Goal: Transaction & Acquisition: Purchase product/service

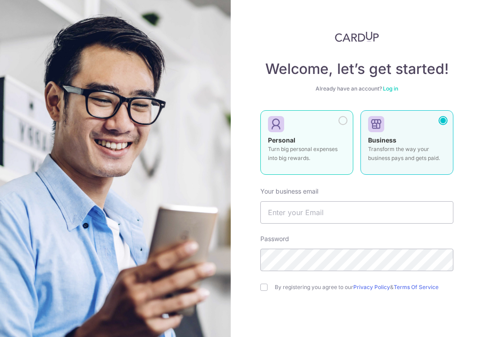
click at [344, 119] on div at bounding box center [342, 120] width 9 height 9
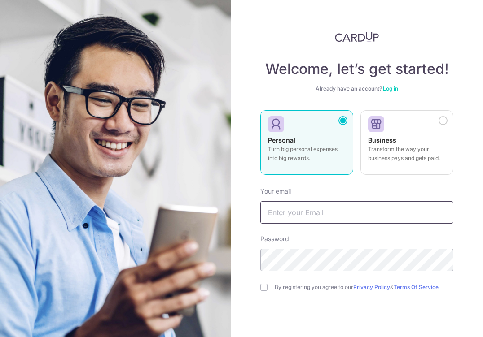
click at [334, 204] on input "text" at bounding box center [356, 212] width 193 height 22
type input "natalieawmy@gmail.com"
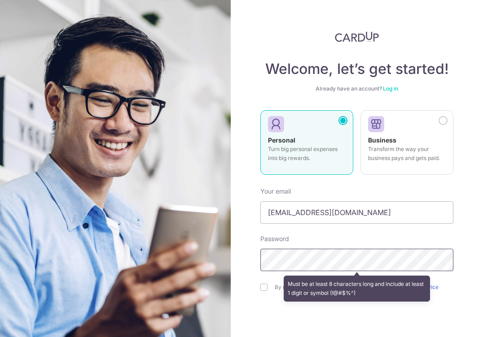
scroll to position [54, 0]
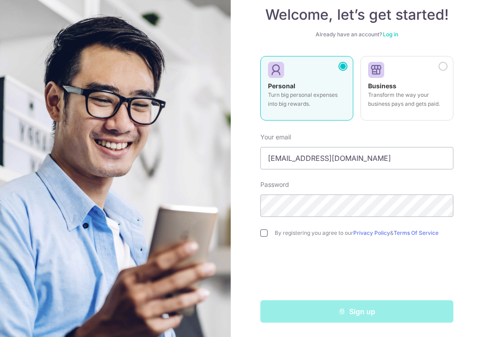
click at [264, 235] on input "checkbox" at bounding box center [263, 233] width 7 height 7
checkbox input "true"
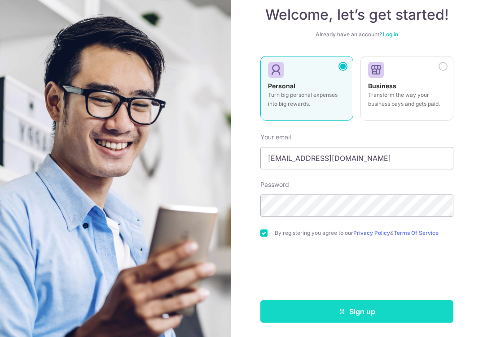
click at [339, 314] on icon "submit" at bounding box center [341, 311] width 7 height 7
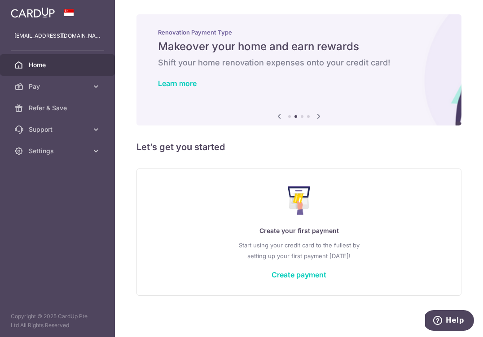
click at [320, 117] on icon at bounding box center [318, 116] width 11 height 11
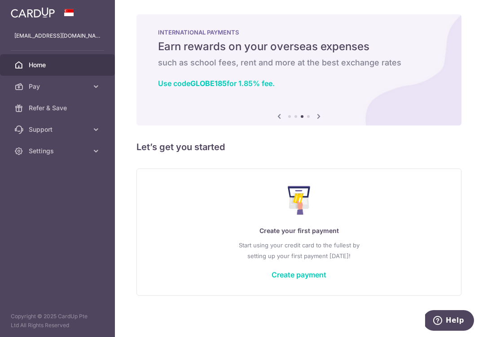
click at [319, 114] on icon at bounding box center [318, 116] width 11 height 11
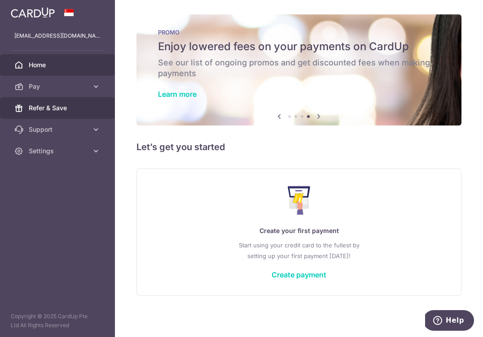
click at [84, 109] on span "Refer & Save" at bounding box center [58, 108] width 59 height 9
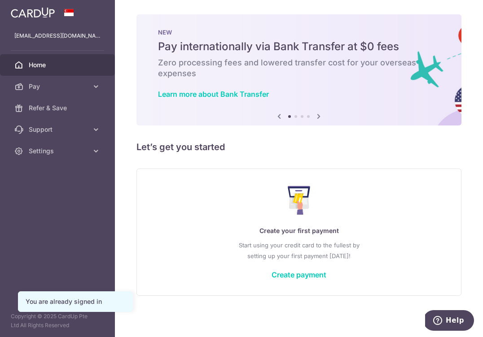
scroll to position [1, 0]
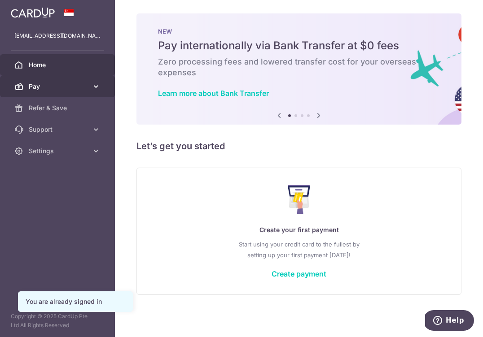
click at [73, 87] on span "Pay" at bounding box center [58, 86] width 59 height 9
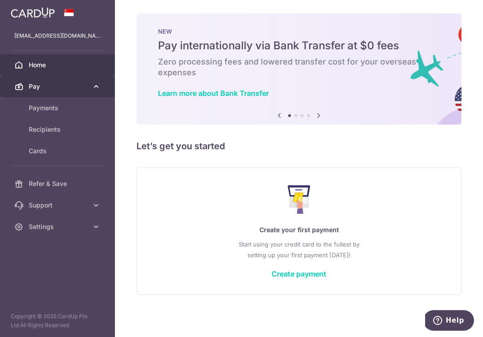
click at [63, 91] on link "Pay" at bounding box center [57, 87] width 115 height 22
click at [66, 85] on span "Pay" at bounding box center [58, 86] width 59 height 9
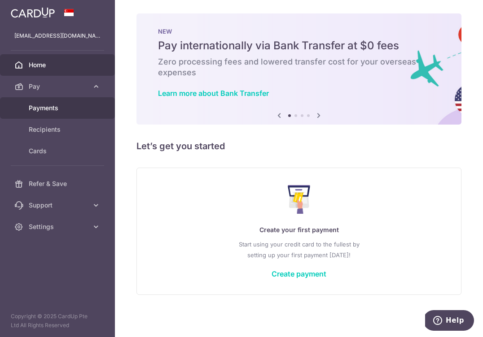
click at [71, 109] on span "Payments" at bounding box center [58, 108] width 59 height 9
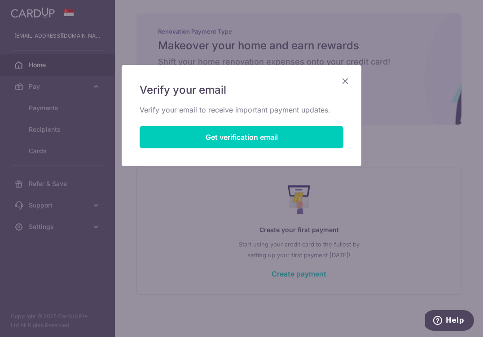
click at [342, 80] on icon "Close" at bounding box center [344, 80] width 11 height 11
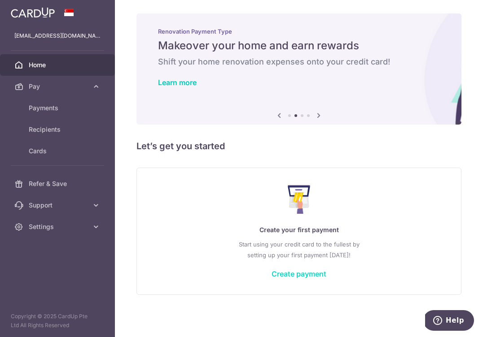
click at [318, 274] on link "Create payment" at bounding box center [298, 274] width 55 height 9
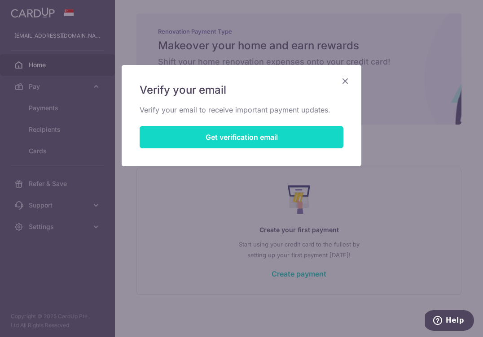
click at [198, 142] on button "Get verification email" at bounding box center [241, 137] width 204 height 22
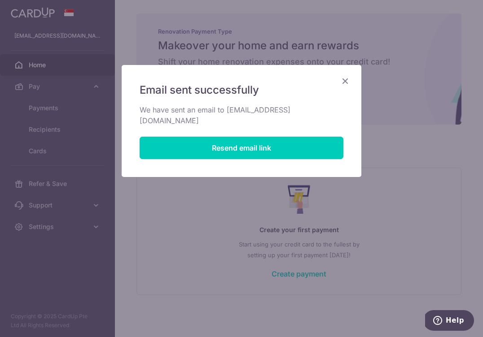
click at [339, 81] on icon "Close" at bounding box center [344, 80] width 11 height 11
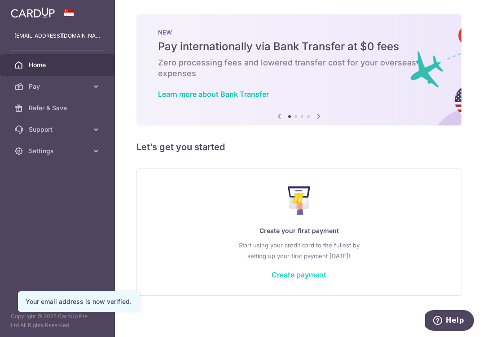
click at [306, 273] on link "Create payment" at bounding box center [298, 274] width 55 height 9
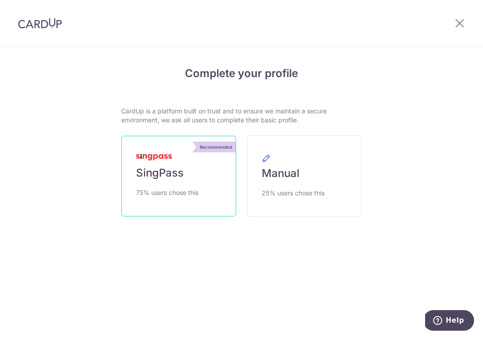
click at [208, 164] on link "Recommended SingPass 75% users chose this" at bounding box center [178, 176] width 115 height 81
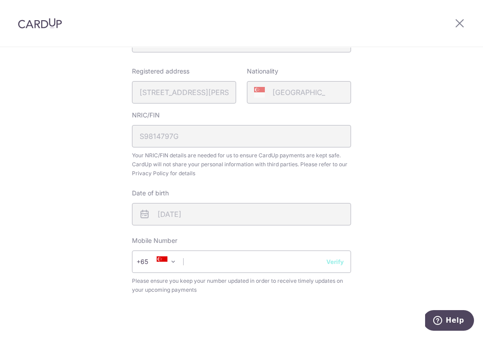
scroll to position [212, 0]
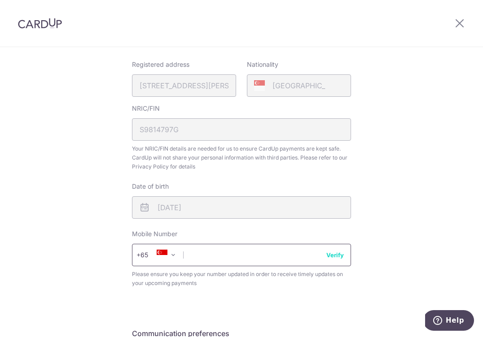
click at [243, 251] on input "text" at bounding box center [241, 255] width 219 height 22
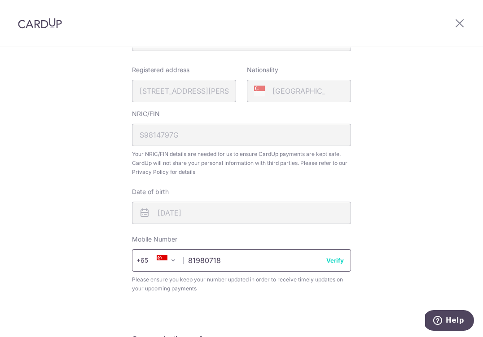
scroll to position [327, 0]
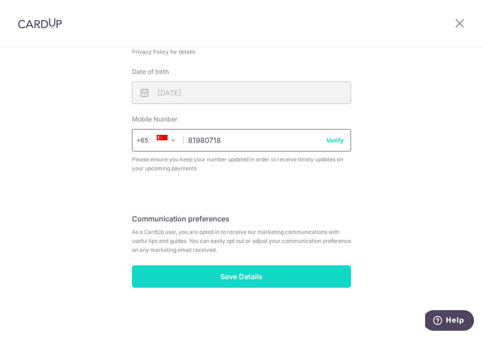
type input "81980718"
click at [248, 280] on input "Save Details" at bounding box center [241, 276] width 219 height 22
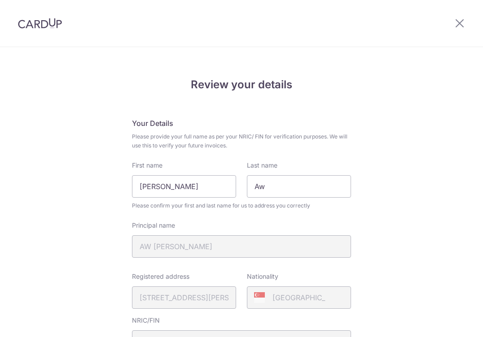
scroll to position [339, 0]
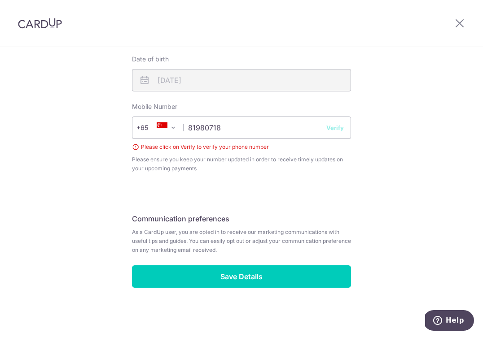
click at [341, 129] on button "Verify" at bounding box center [334, 127] width 17 height 9
click at [335, 126] on button "Verify" at bounding box center [334, 127] width 17 height 9
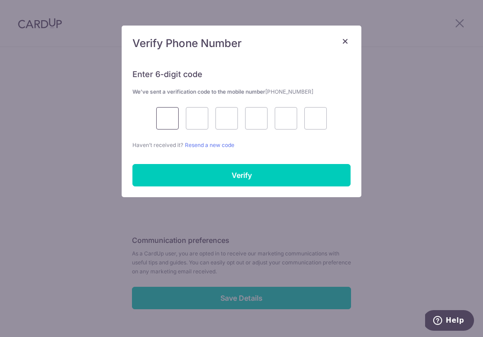
click at [174, 122] on input "text" at bounding box center [167, 118] width 22 height 22
type input "9"
type input "1"
type input "7"
type input "6"
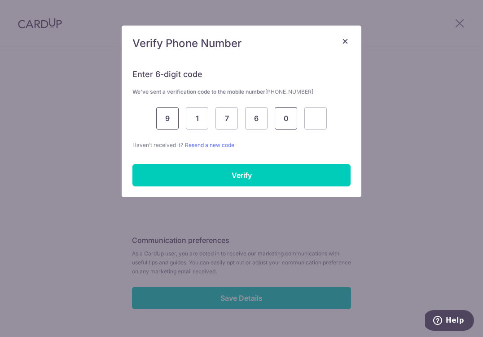
type input "0"
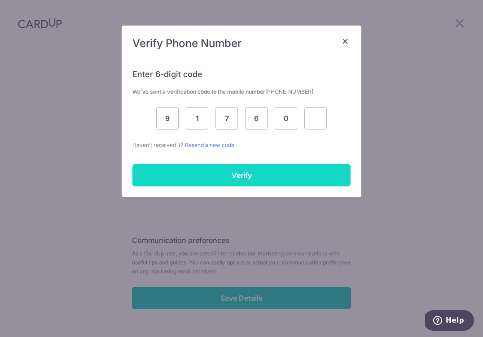
click at [174, 171] on input "Verify" at bounding box center [241, 175] width 218 height 22
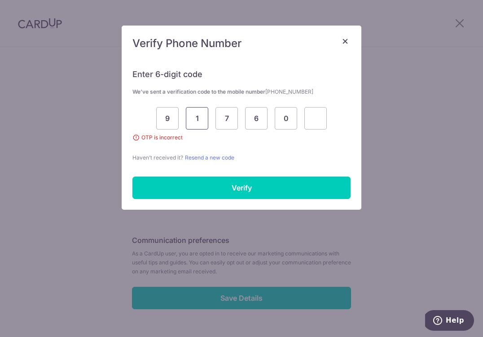
click at [199, 117] on input "1" at bounding box center [197, 118] width 22 height 22
type input "0"
type input "1"
type input "7"
click at [291, 119] on input "0" at bounding box center [285, 118] width 22 height 22
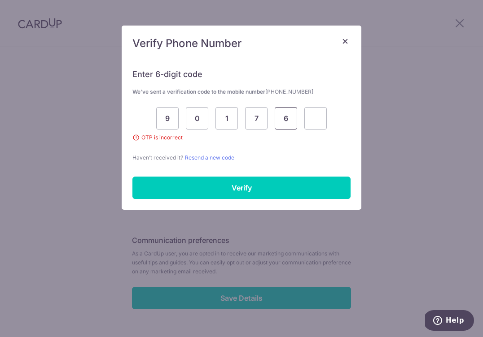
type input "6"
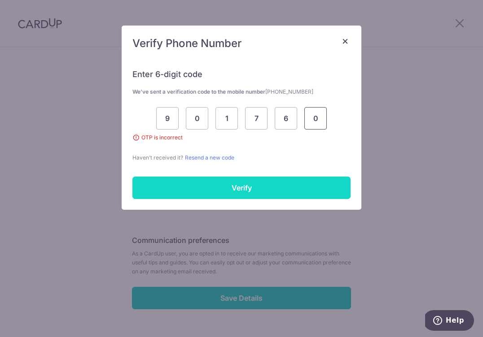
type input "0"
click at [298, 189] on input "Verify" at bounding box center [241, 188] width 218 height 22
click at [240, 187] on input "Verify" at bounding box center [241, 188] width 218 height 22
click at [238, 189] on input "Verify" at bounding box center [241, 188] width 218 height 22
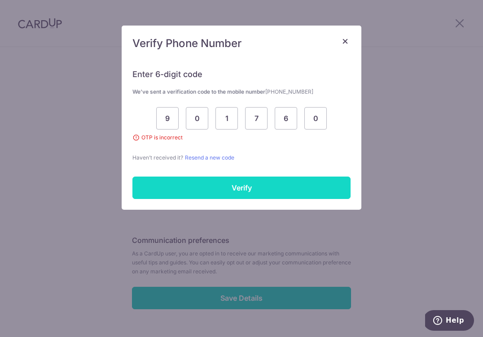
click at [235, 185] on input "Verify" at bounding box center [241, 188] width 218 height 22
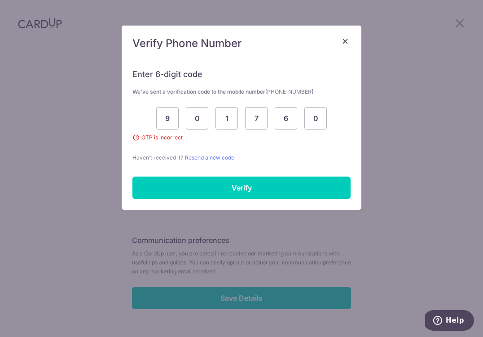
click at [344, 45] on span "×" at bounding box center [344, 40] width 7 height 13
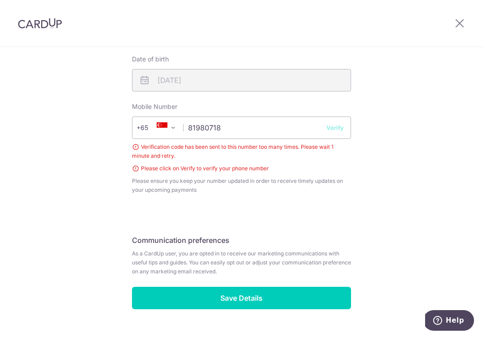
click at [334, 126] on button "Verify" at bounding box center [334, 127] width 17 height 9
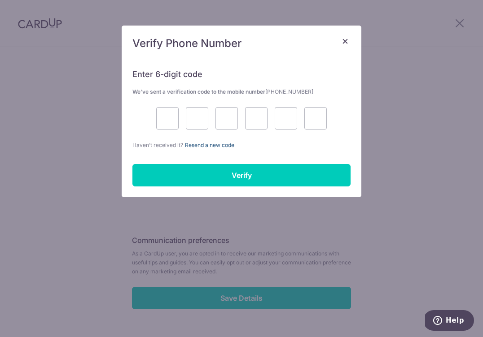
click at [218, 146] on link "Resend a new code" at bounding box center [209, 145] width 49 height 7
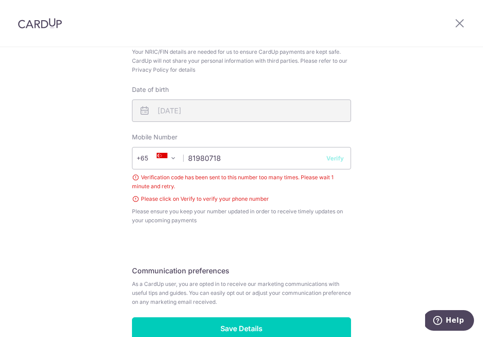
scroll to position [307, 0]
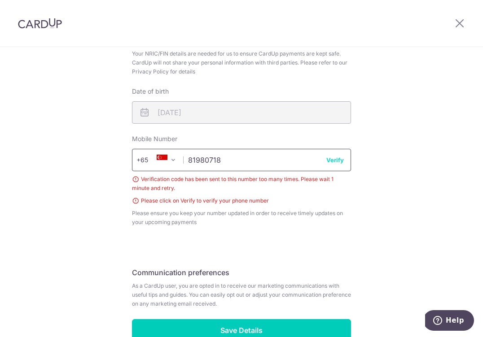
click at [346, 156] on input "81980718" at bounding box center [241, 160] width 219 height 22
click at [261, 161] on input "81980718" at bounding box center [241, 160] width 219 height 22
click at [458, 26] on icon at bounding box center [459, 22] width 11 height 11
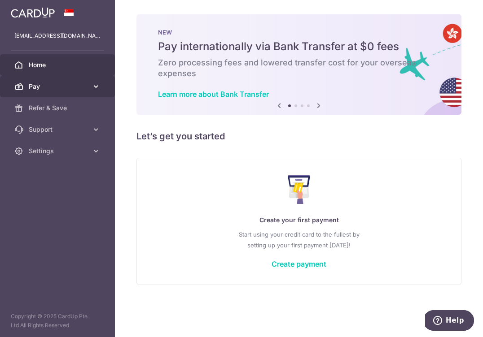
click at [61, 85] on span "Pay" at bounding box center [58, 86] width 59 height 9
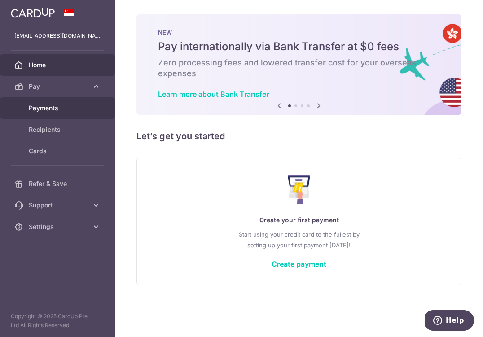
click at [48, 104] on span "Payments" at bounding box center [58, 108] width 59 height 9
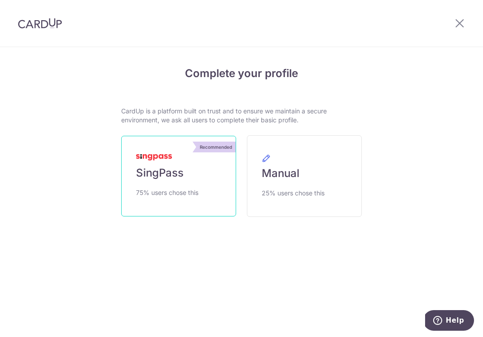
click at [176, 170] on span "SingPass" at bounding box center [160, 173] width 48 height 14
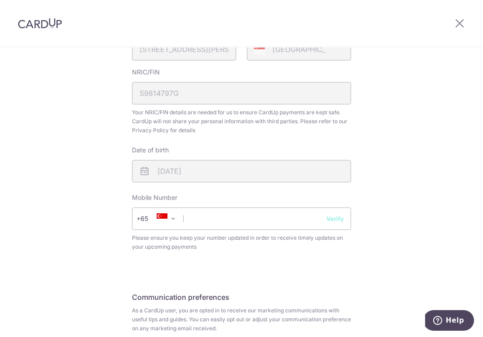
scroll to position [263, 0]
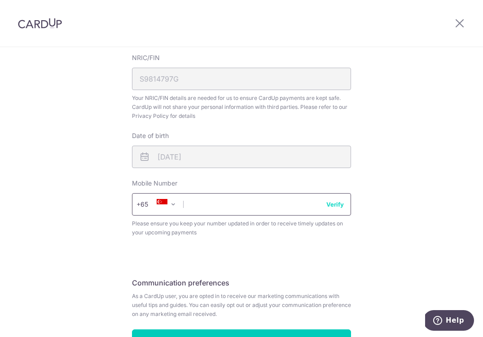
click at [249, 205] on input "text" at bounding box center [241, 204] width 219 height 22
type input "81980718"
click at [339, 207] on button "Verify" at bounding box center [334, 204] width 17 height 9
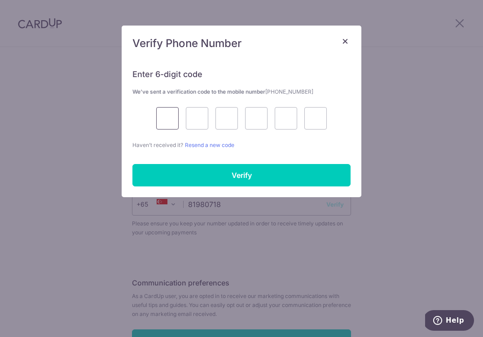
click at [170, 126] on input "text" at bounding box center [167, 118] width 22 height 22
click at [277, 154] on div "Enter 6-digit code We’ve sent a verification code to the mobile number [PHONE_N…" at bounding box center [241, 127] width 239 height 139
click at [173, 116] on input "text" at bounding box center [167, 118] width 22 height 22
type input "9"
type input "0"
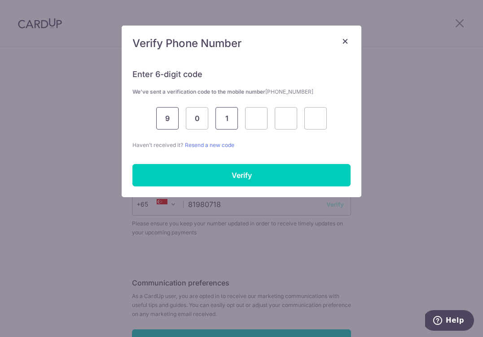
type input "1"
type input "7"
type input "6"
type input "0"
click at [299, 147] on p "Haven’t received it? Resend a new code" at bounding box center [241, 144] width 218 height 9
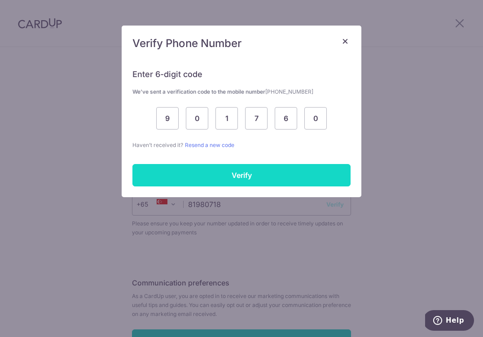
click at [226, 178] on input "Verify" at bounding box center [241, 175] width 218 height 22
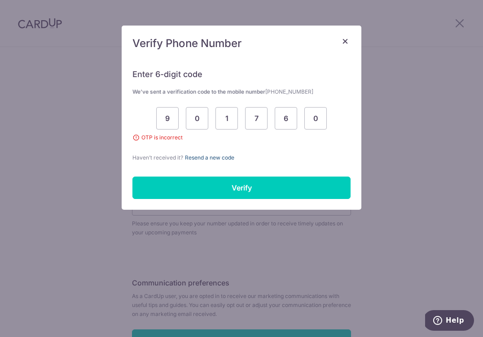
click at [215, 158] on link "Resend a new code" at bounding box center [209, 157] width 49 height 7
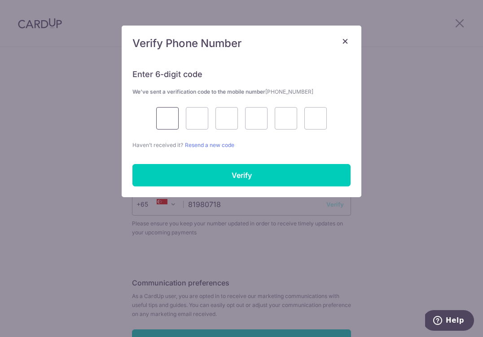
click at [166, 124] on input "text" at bounding box center [167, 118] width 22 height 22
type input "1"
type input "5"
type input "9"
type input "4"
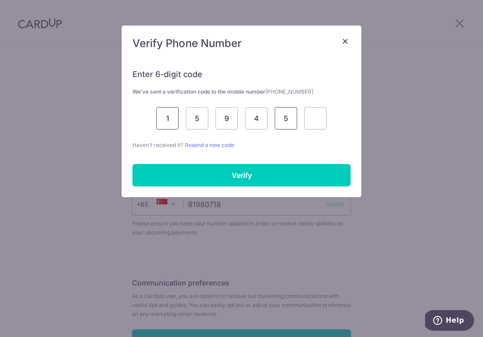
type input "5"
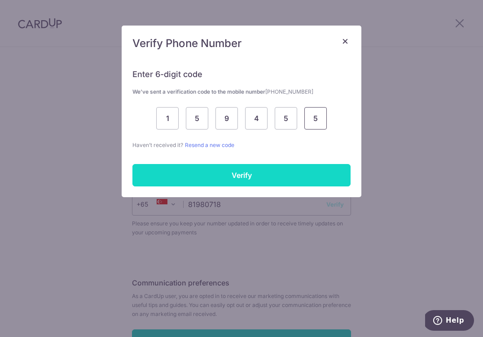
type input "5"
click at [173, 182] on input "Verify" at bounding box center [241, 175] width 218 height 22
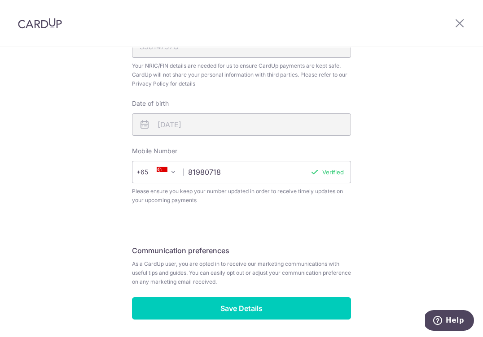
scroll to position [300, 0]
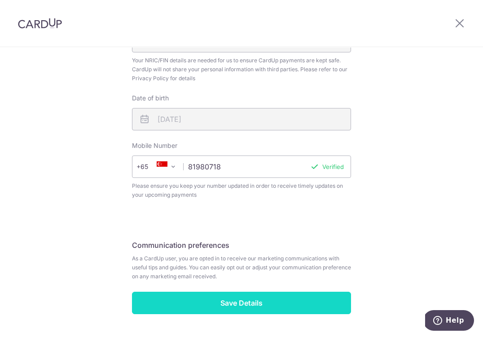
click at [280, 307] on input "Save Details" at bounding box center [241, 303] width 219 height 22
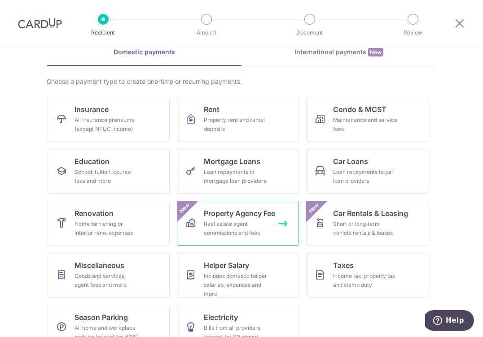
scroll to position [45, 0]
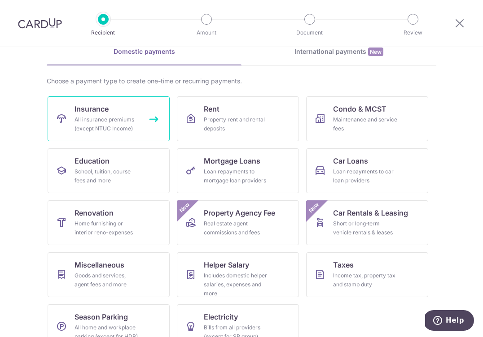
click at [130, 126] on div "All insurance premiums (except NTUC Income)" at bounding box center [106, 124] width 65 height 18
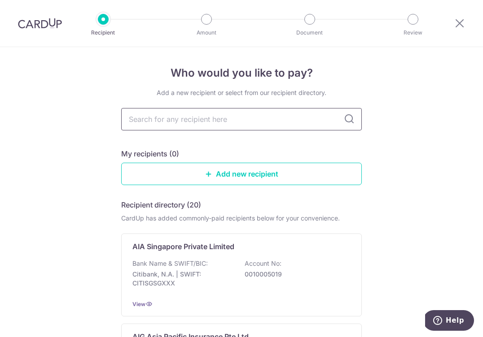
click at [279, 123] on input "text" at bounding box center [241, 119] width 240 height 22
type input "manuli"
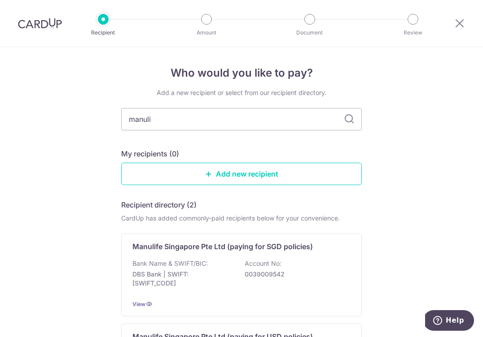
click at [350, 119] on icon at bounding box center [349, 119] width 11 height 11
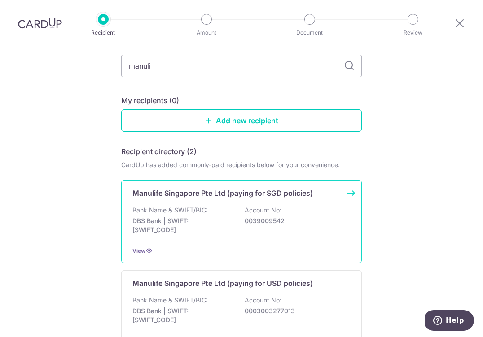
scroll to position [60, 0]
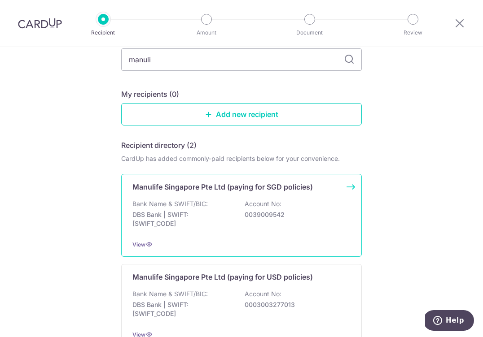
click at [239, 231] on div "Bank Name & SWIFT/BIC: DBS Bank | SWIFT: [SWIFT_CODE] Account No: 0039009542" at bounding box center [241, 216] width 218 height 33
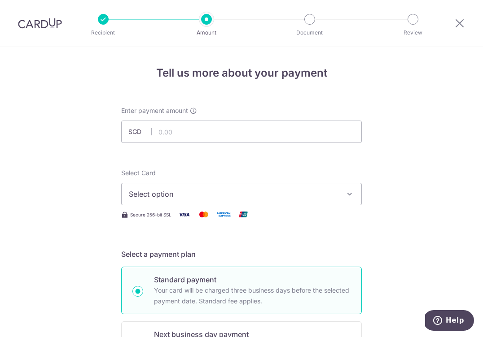
click at [207, 20] on div at bounding box center [206, 19] width 11 height 11
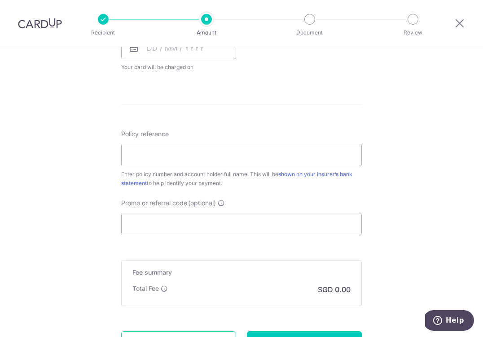
scroll to position [521, 0]
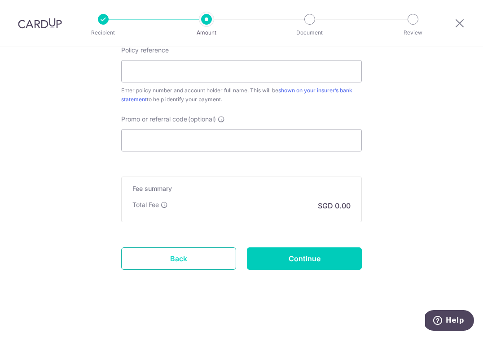
click at [178, 259] on link "Back" at bounding box center [178, 259] width 115 height 22
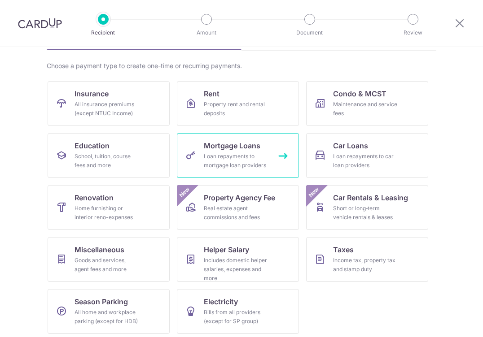
scroll to position [64, 0]
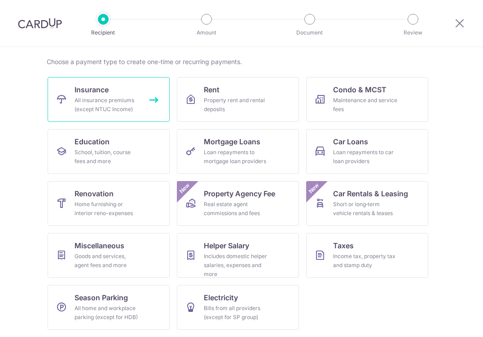
click at [153, 106] on link "Insurance All insurance premiums (except NTUC Income)" at bounding box center [109, 99] width 122 height 45
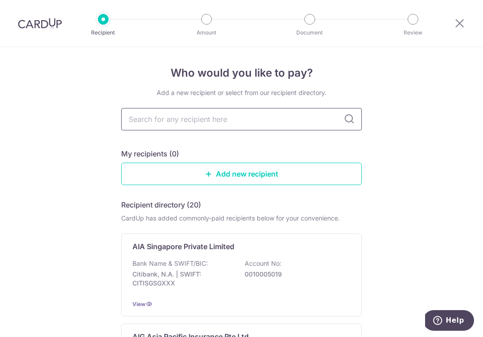
click at [232, 118] on input "text" at bounding box center [241, 119] width 240 height 22
type input "manulife"
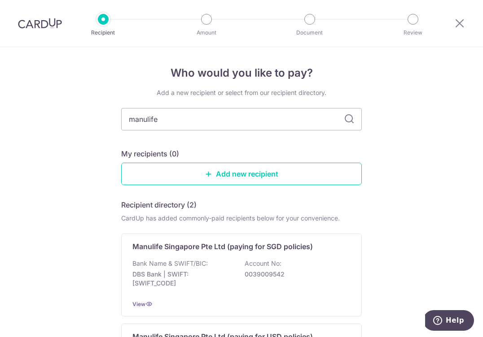
click at [348, 121] on icon at bounding box center [349, 119] width 11 height 11
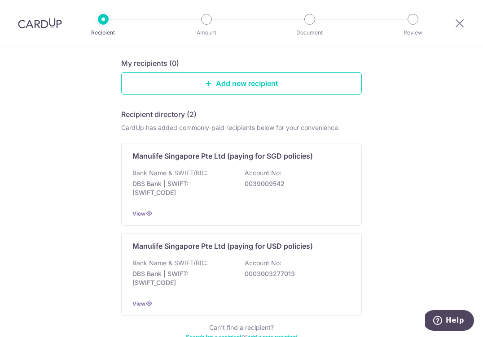
scroll to position [92, 0]
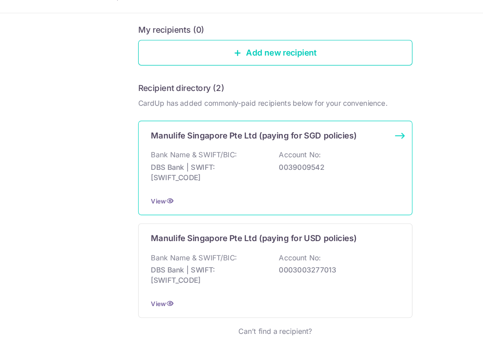
click at [295, 185] on p "0039009542" at bounding box center [294, 182] width 100 height 9
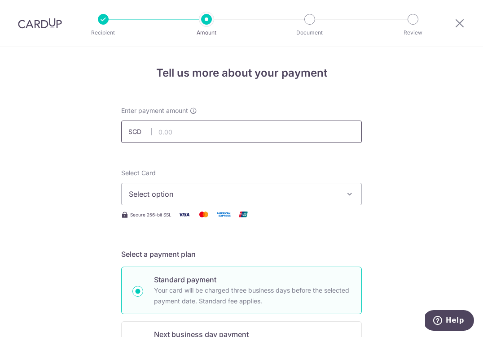
click at [254, 137] on input "text" at bounding box center [241, 132] width 240 height 22
type input "2,743.14"
click at [233, 193] on span "Select option" at bounding box center [233, 194] width 209 height 11
click at [208, 219] on span "Add credit card" at bounding box center [249, 219] width 209 height 9
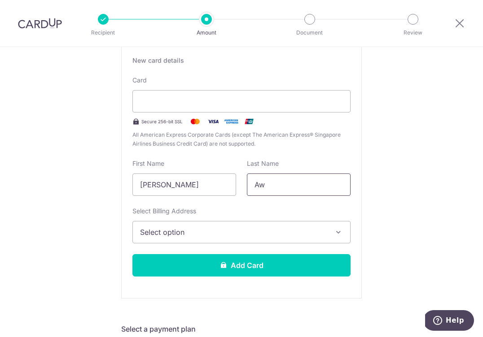
scroll to position [174, 0]
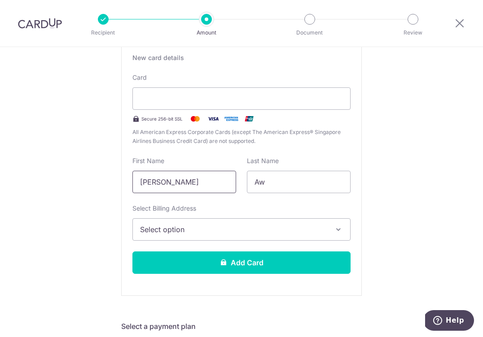
drag, startPoint x: 218, startPoint y: 185, endPoint x: 141, endPoint y: 181, distance: 76.3
click at [141, 179] on input "[PERSON_NAME]" at bounding box center [184, 182] width 104 height 22
type input "Natalie"
click at [216, 234] on span "Select option" at bounding box center [233, 229] width 187 height 11
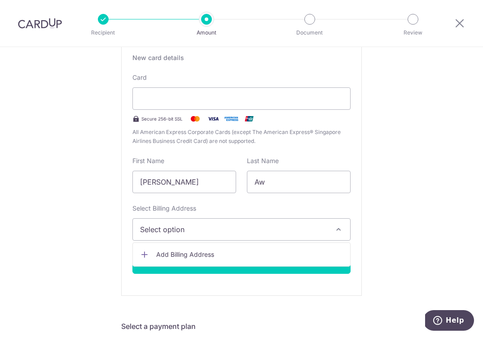
click at [204, 253] on span "Add Billing Address" at bounding box center [249, 254] width 187 height 9
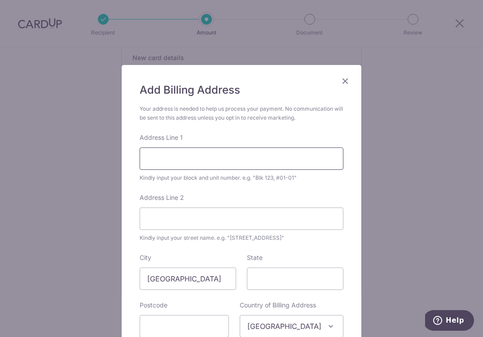
click at [243, 156] on input "Address Line 1" at bounding box center [241, 159] width 204 height 22
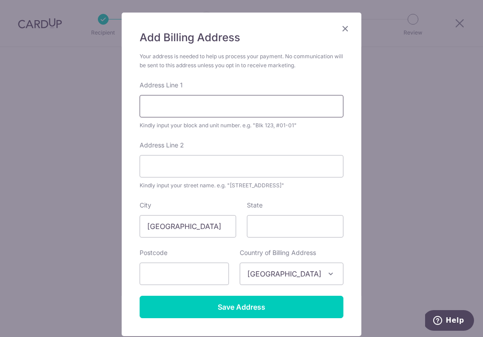
scroll to position [63, 0]
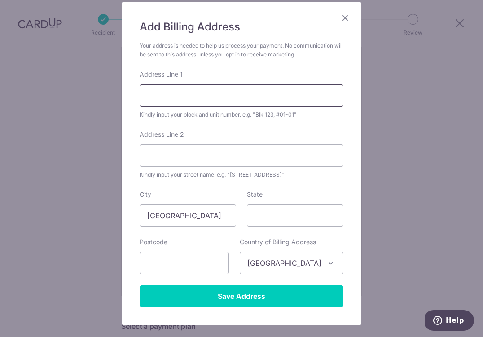
type input "30 Jalan Keli"
type input "577909"
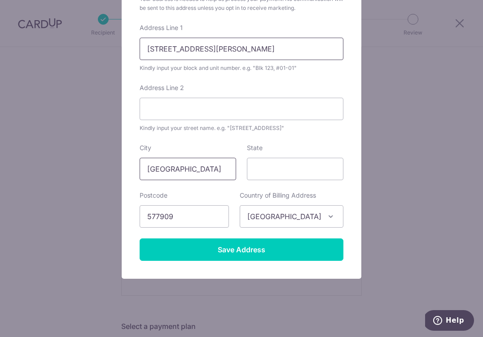
scroll to position [111, 0]
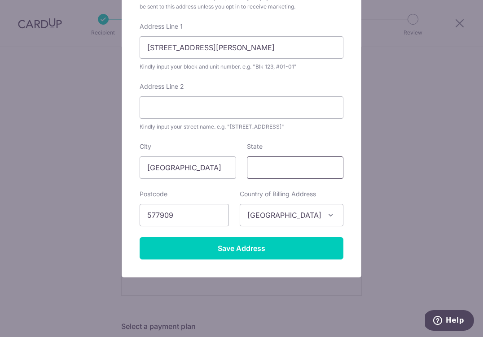
click at [280, 171] on input "State" at bounding box center [295, 168] width 96 height 22
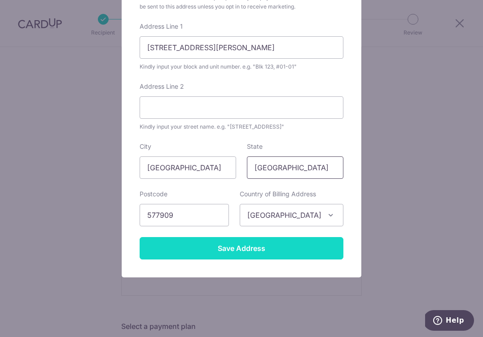
type input "Singapore"
click at [260, 255] on input "Save Address" at bounding box center [241, 248] width 204 height 22
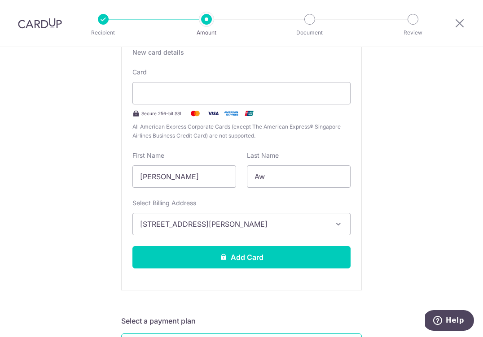
scroll to position [289, 0]
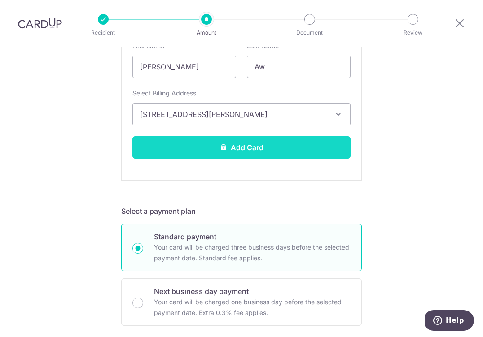
click at [269, 148] on button "Add Card" at bounding box center [241, 147] width 218 height 22
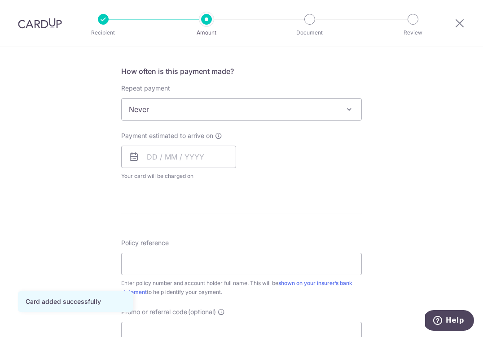
scroll to position [331, 0]
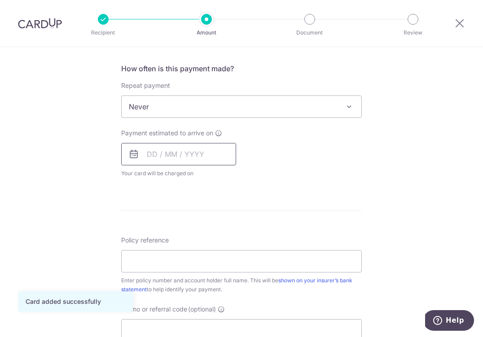
click at [165, 157] on input "text" at bounding box center [178, 154] width 115 height 22
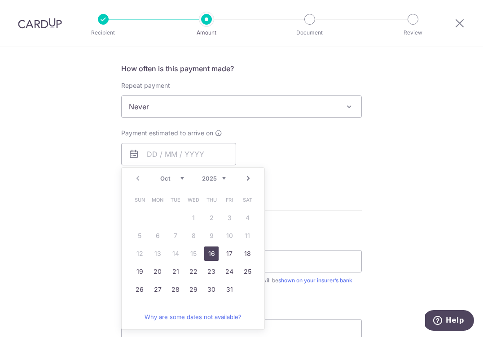
click at [217, 254] on link "16" at bounding box center [211, 254] width 14 height 14
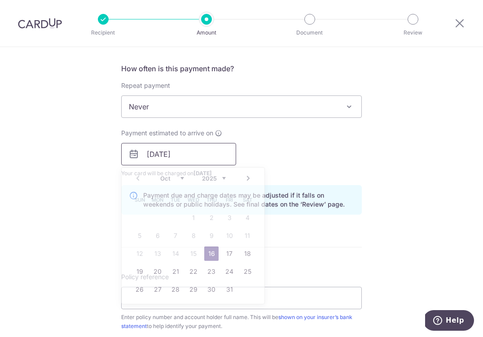
click at [196, 155] on input "[DATE]" at bounding box center [178, 154] width 115 height 22
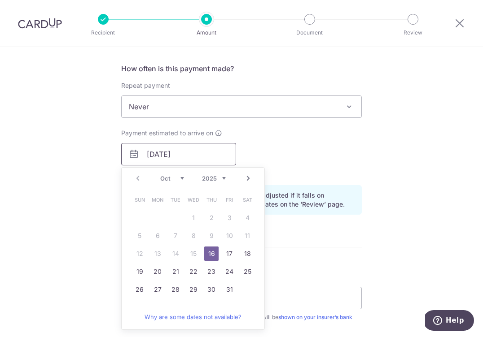
click at [154, 154] on input "[DATE]" at bounding box center [178, 154] width 115 height 22
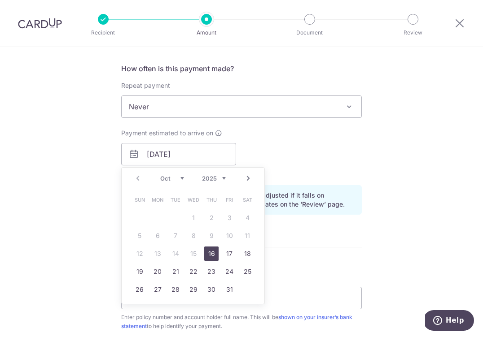
click at [297, 142] on div "Payment estimated to arrive on 14/10/2025 Prev Next Oct Nov Dec 2025 2026 2027 …" at bounding box center [241, 153] width 251 height 49
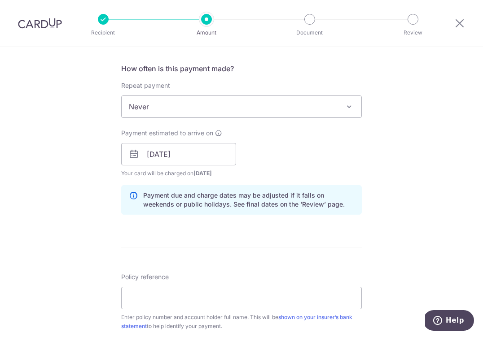
click at [287, 198] on p "Payment due and charge dates may be adjusted if it falls on weekends or public …" at bounding box center [248, 200] width 211 height 18
click at [212, 159] on input "14/10/2025" at bounding box center [178, 154] width 115 height 22
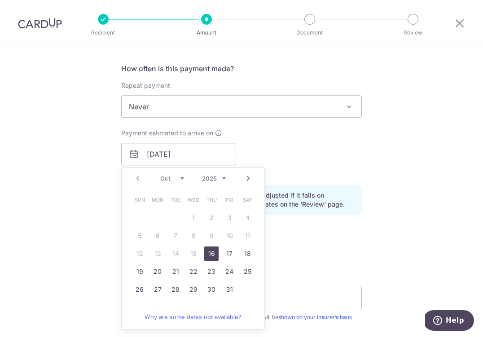
click at [218, 254] on link "16" at bounding box center [211, 254] width 14 height 14
type input "[DATE]"
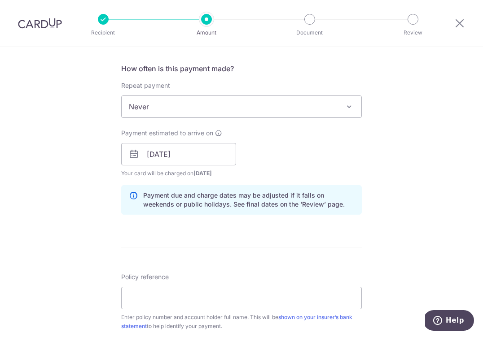
click at [300, 160] on div "Payment estimated to arrive on 16/10/2025 Prev Next Oct Nov Dec 2025 2026 2027 …" at bounding box center [241, 153] width 251 height 49
click at [209, 167] on div "Payment estimated to arrive on 16/10/2025 Prev Next Oct Nov Dec 2025 2026 2027 …" at bounding box center [178, 153] width 115 height 49
click at [209, 177] on span "Your card will be charged on 13/10/2025 for the first payment" at bounding box center [178, 173] width 115 height 9
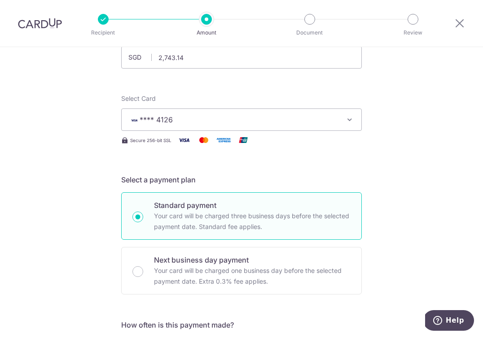
scroll to position [0, 0]
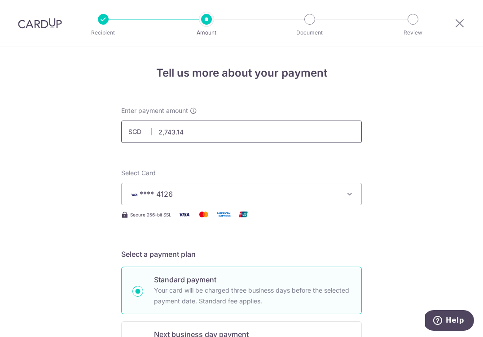
drag, startPoint x: 201, startPoint y: 136, endPoint x: 135, endPoint y: 128, distance: 65.9
click at [135, 128] on div "SGD 2,743.14 2743.14" at bounding box center [241, 132] width 240 height 22
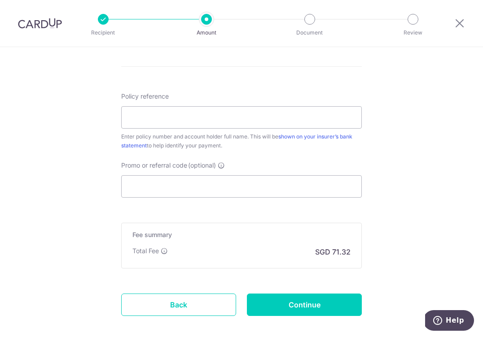
scroll to position [514, 0]
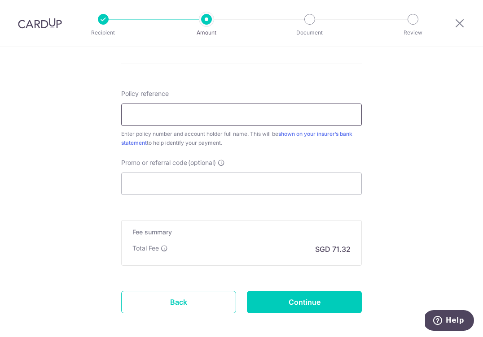
click at [188, 116] on input "Policy reference" at bounding box center [241, 115] width 240 height 22
type input "2,743.14"
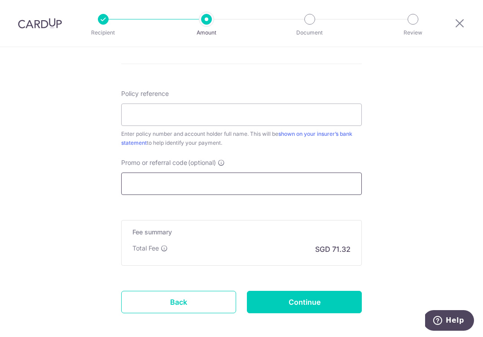
click at [171, 184] on input "Promo or referral code (optional)" at bounding box center [241, 184] width 240 height 22
click at [183, 184] on input "Promo or referral code (optional)" at bounding box center [241, 184] width 240 height 22
paste input "OFF225"
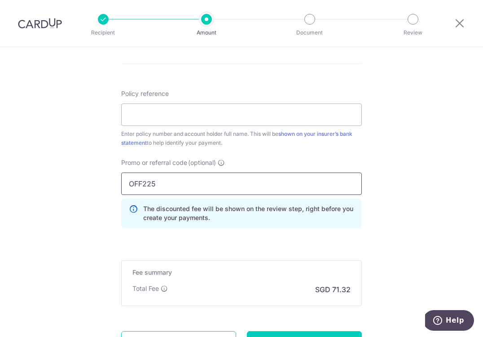
type input "OFF225"
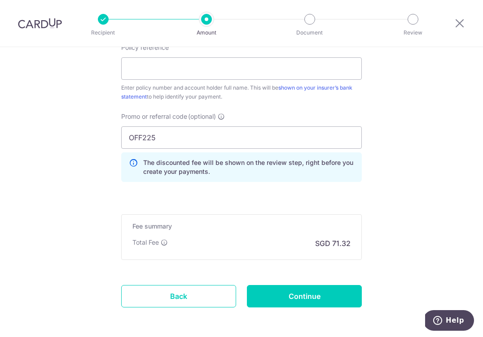
scroll to position [561, 0]
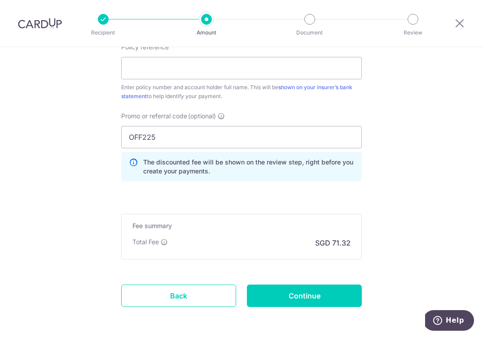
click at [271, 183] on div "Promo or referral code (optional) OFF225 The discounted fee will be shown on th…" at bounding box center [241, 150] width 251 height 77
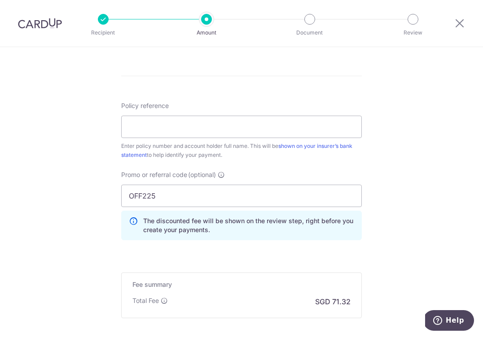
scroll to position [496, 0]
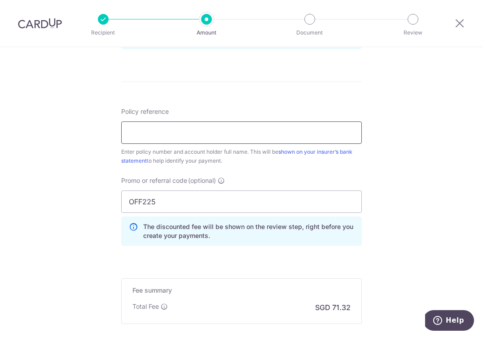
click at [312, 135] on input "Policy reference" at bounding box center [241, 133] width 240 height 22
type input "2470774179"
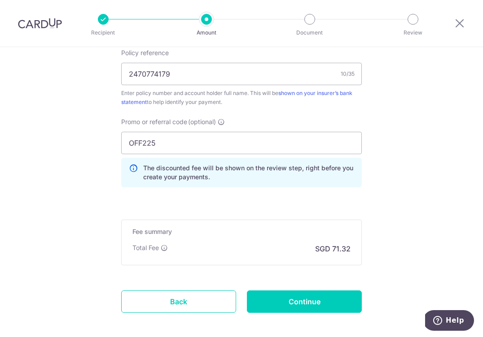
scroll to position [564, 0]
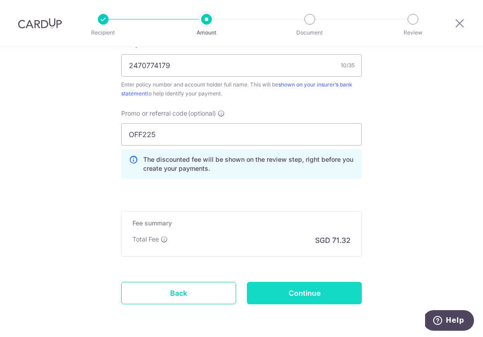
click at [286, 293] on input "Continue" at bounding box center [304, 293] width 115 height 22
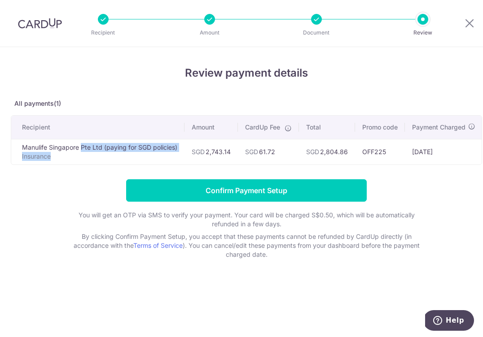
drag, startPoint x: 51, startPoint y: 159, endPoint x: 21, endPoint y: 147, distance: 32.2
click at [20, 147] on td "Manulife Singapore Pte Ltd (paying for SGD policies) Insurance" at bounding box center [97, 152] width 173 height 26
click at [185, 131] on th "Amount" at bounding box center [210, 127] width 53 height 23
click at [315, 20] on div at bounding box center [316, 19] width 11 height 11
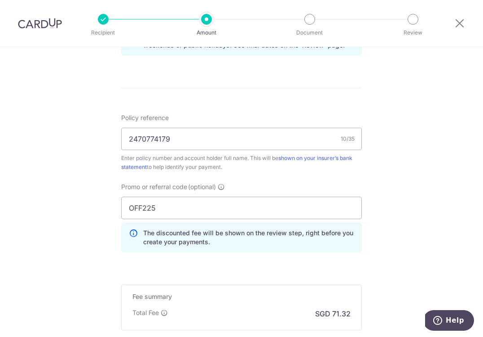
scroll to position [499, 0]
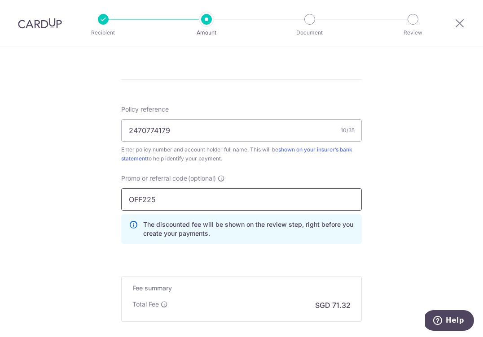
drag, startPoint x: 166, startPoint y: 200, endPoint x: 94, endPoint y: 200, distance: 72.2
paste input "SETHISFY"
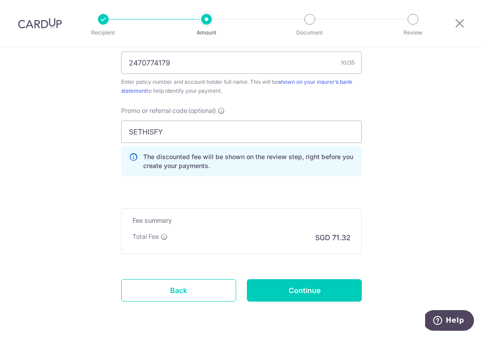
scroll to position [572, 0]
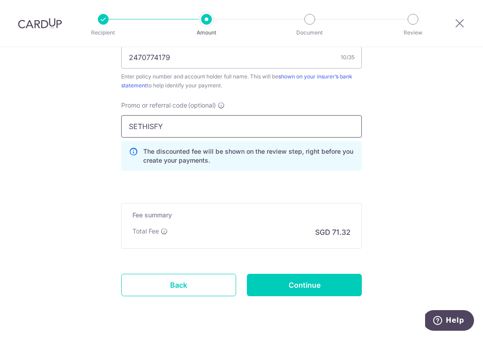
drag, startPoint x: 183, startPoint y: 131, endPoint x: 121, endPoint y: 126, distance: 61.6
click at [121, 126] on input "SETHISFY" at bounding box center [241, 126] width 240 height 22
drag, startPoint x: 182, startPoint y: 124, endPoint x: 109, endPoint y: 122, distance: 72.7
paste input "SETHISFY"
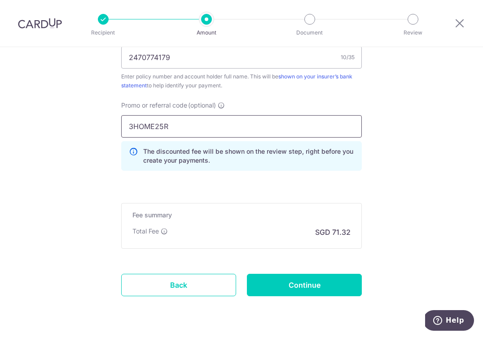
type input "SETHISFY"
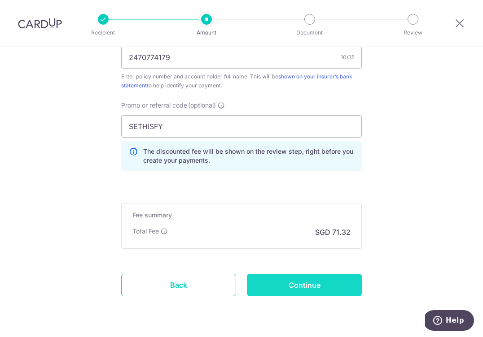
click at [302, 285] on input "Continue" at bounding box center [304, 285] width 115 height 22
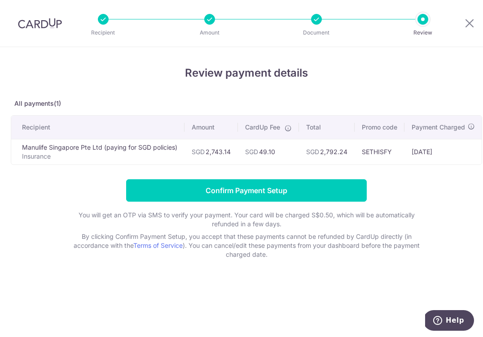
drag, startPoint x: 261, startPoint y: 153, endPoint x: 280, endPoint y: 153, distance: 18.8
click at [280, 153] on td "SGD 49.10" at bounding box center [268, 152] width 61 height 26
click at [292, 153] on td "SGD 49.10" at bounding box center [268, 152] width 61 height 26
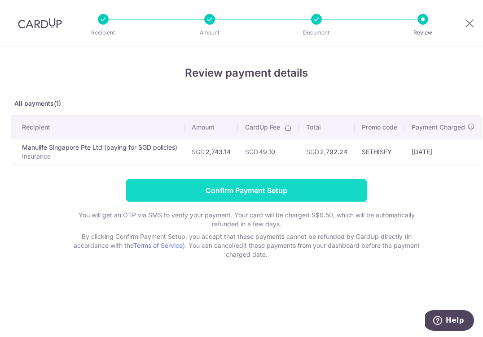
click at [316, 183] on input "Confirm Payment Setup" at bounding box center [246, 190] width 240 height 22
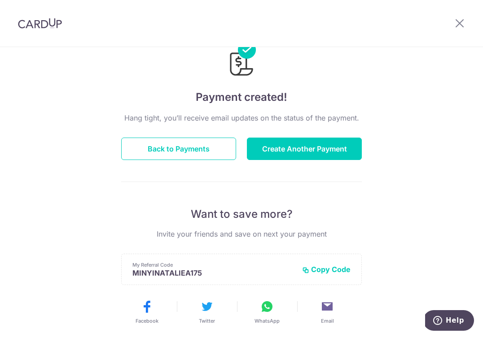
scroll to position [4, 0]
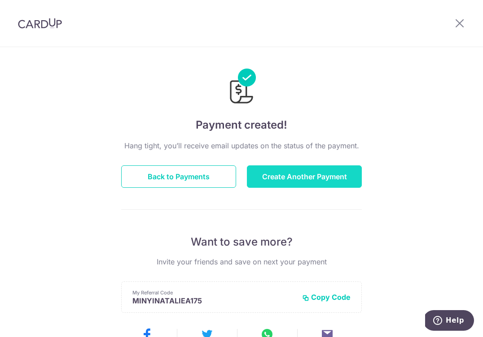
click at [278, 181] on button "Create Another Payment" at bounding box center [304, 176] width 115 height 22
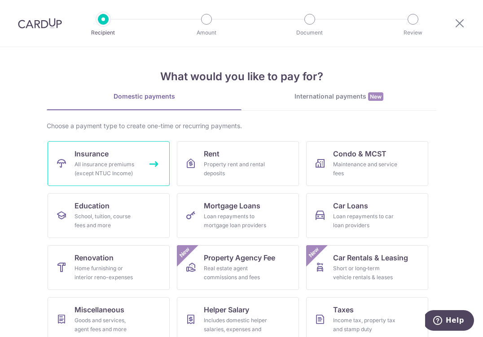
click at [161, 163] on link "Insurance All insurance premiums (except NTUC Income)" at bounding box center [109, 163] width 122 height 45
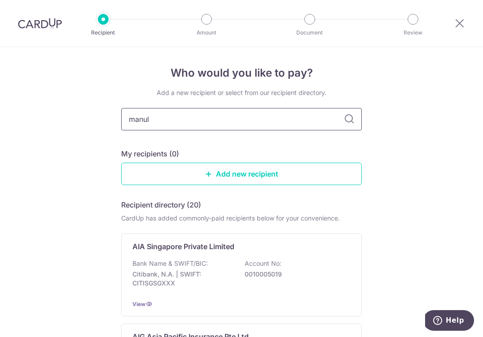
type input "manuli"
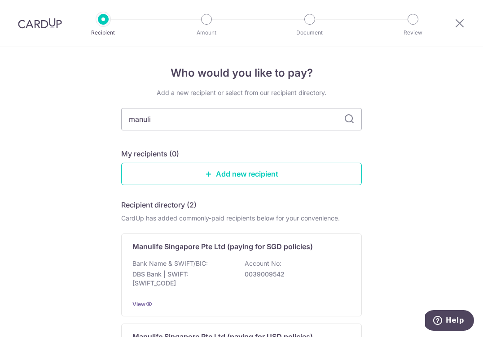
click at [346, 119] on icon at bounding box center [349, 119] width 11 height 11
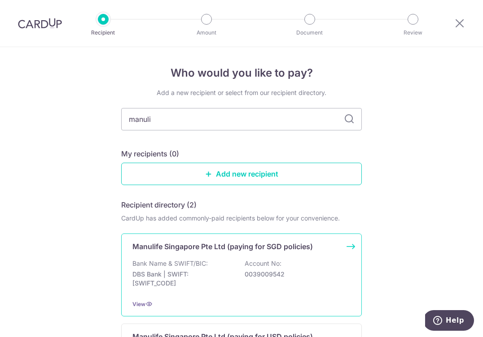
click at [204, 266] on p "Bank Name & SWIFT/BIC:" at bounding box center [169, 263] width 75 height 9
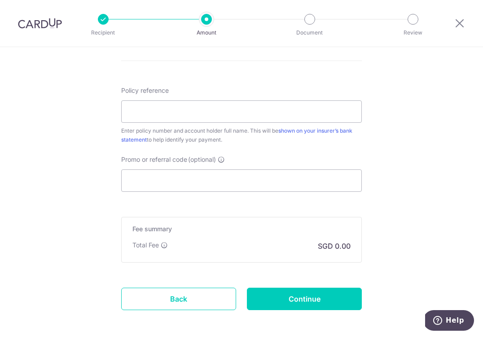
scroll to position [521, 0]
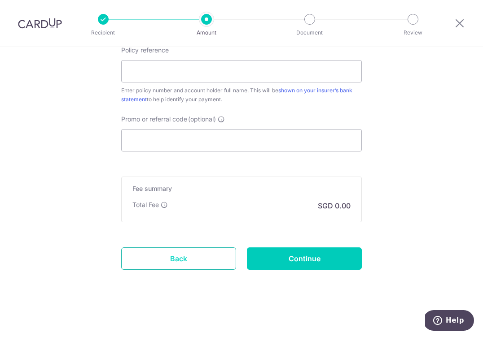
click at [157, 261] on link "Back" at bounding box center [178, 259] width 115 height 22
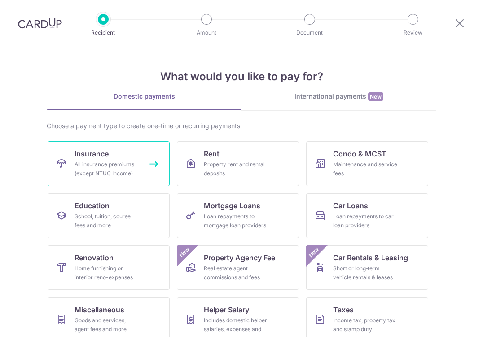
click at [122, 155] on link "Insurance All insurance premiums (except NTUC Income)" at bounding box center [109, 163] width 122 height 45
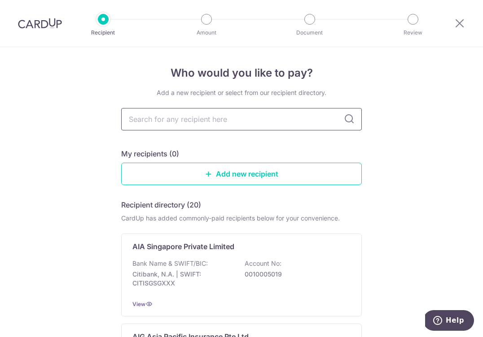
click at [303, 123] on input "text" at bounding box center [241, 119] width 240 height 22
type input "manulife"
click at [350, 124] on icon at bounding box center [349, 119] width 11 height 11
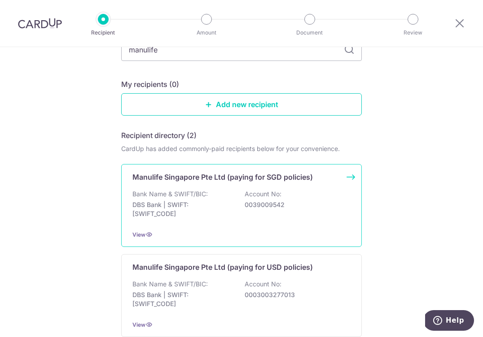
scroll to position [71, 0]
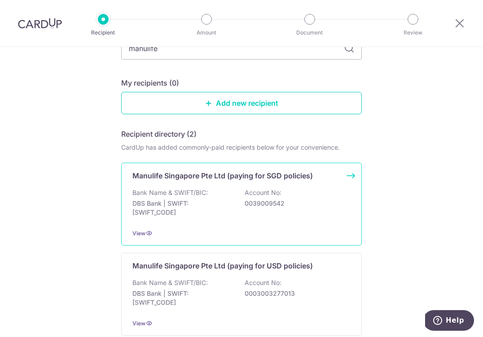
click at [198, 217] on div "Bank Name & SWIFT/BIC: DBS Bank | SWIFT: [SWIFT_CODE] Account No: 0039009542" at bounding box center [241, 204] width 218 height 33
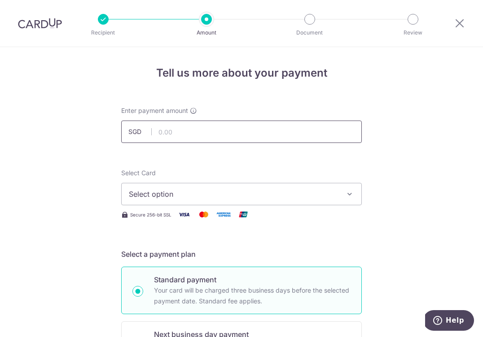
click at [216, 141] on input "text" at bounding box center [241, 132] width 240 height 22
type input "4,867.89"
click at [153, 187] on button "Select option" at bounding box center [241, 194] width 240 height 22
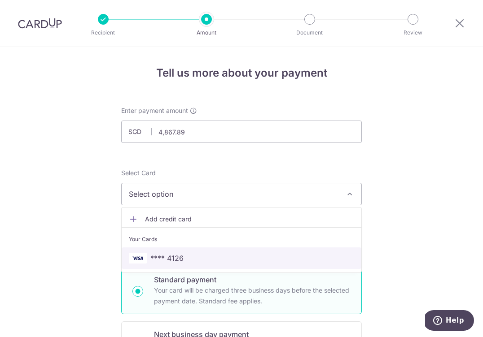
click at [170, 259] on span "**** 4126" at bounding box center [166, 258] width 33 height 11
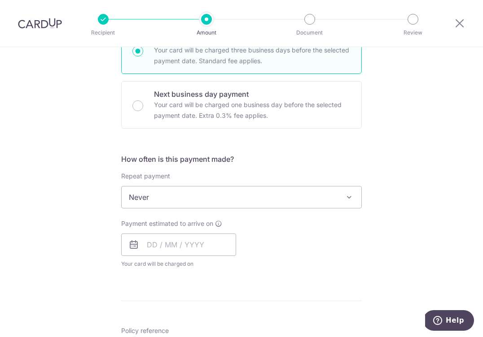
scroll to position [241, 0]
click at [176, 243] on input "text" at bounding box center [178, 244] width 115 height 22
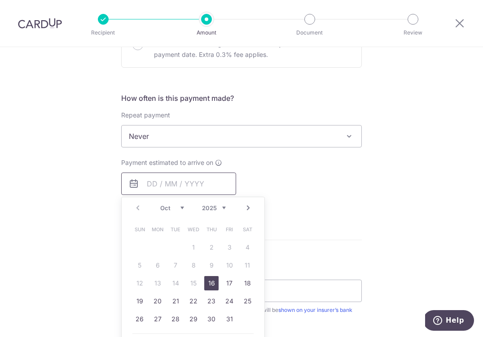
scroll to position [309, 0]
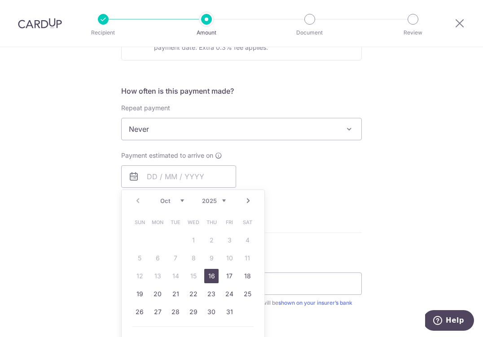
click at [213, 274] on link "16" at bounding box center [211, 276] width 14 height 14
type input "[DATE]"
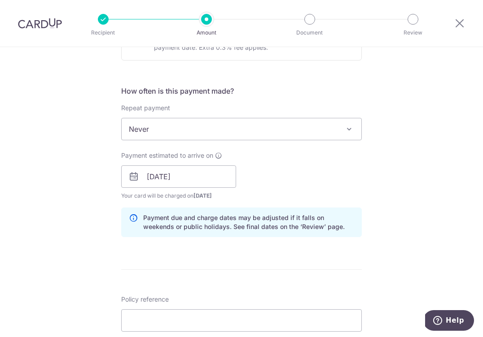
click at [350, 193] on div "Payment estimated to arrive on 16/10/2025 Prev Next Oct Nov Dec 2025 2026 2027 …" at bounding box center [241, 175] width 251 height 49
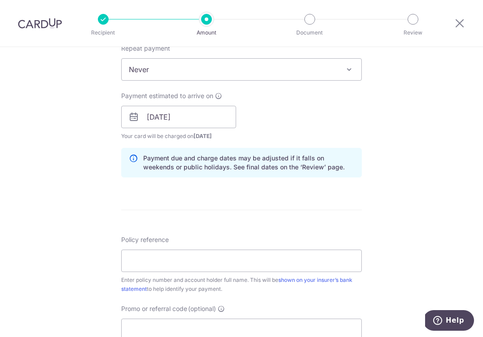
scroll to position [385, 0]
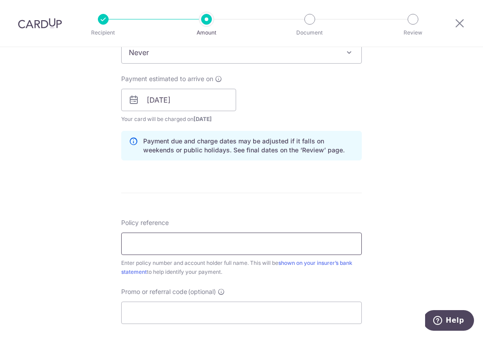
click at [187, 246] on input "Policy reference" at bounding box center [241, 244] width 240 height 22
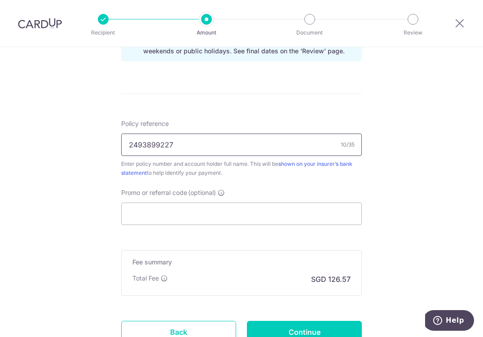
scroll to position [486, 0]
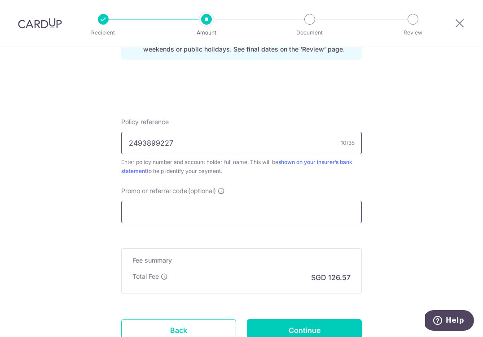
type input "2493899227"
click at [226, 208] on input "Promo or referral code (optional)" at bounding box center [241, 212] width 240 height 22
paste input "3HOME25R"
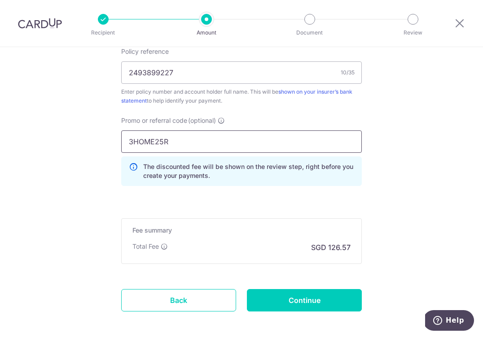
scroll to position [565, 0]
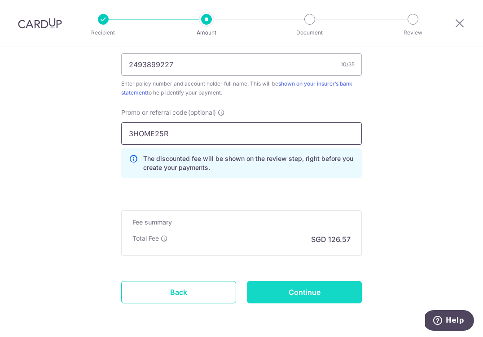
type input "3HOME25R"
click at [316, 293] on input "Continue" at bounding box center [304, 292] width 115 height 22
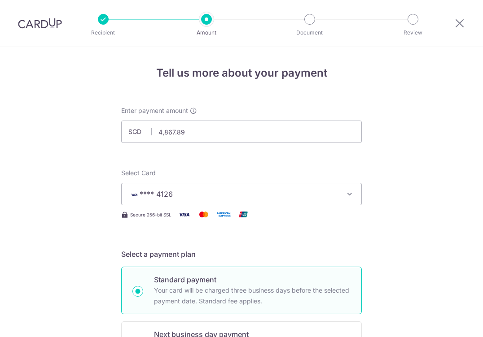
scroll to position [611, 0]
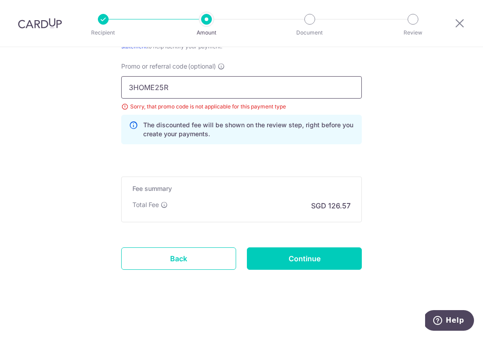
drag, startPoint x: 192, startPoint y: 91, endPoint x: 126, endPoint y: 96, distance: 66.1
click at [126, 91] on input "3HOME25R" at bounding box center [241, 87] width 240 height 22
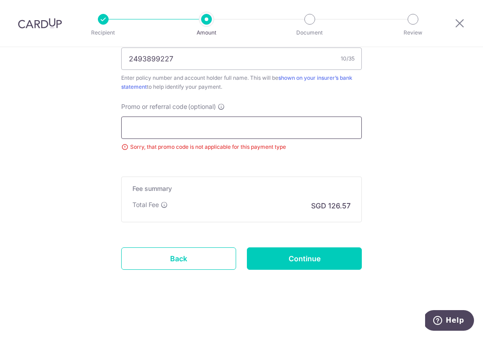
click at [155, 129] on input "Promo or referral code (optional)" at bounding box center [241, 128] width 240 height 22
paste input "VTAX25ONE"
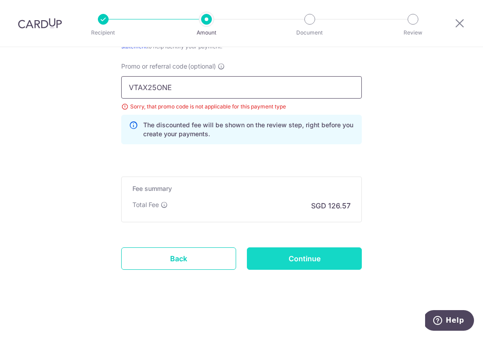
type input "VTAX25ONE"
click at [284, 264] on input "Continue" at bounding box center [304, 259] width 115 height 22
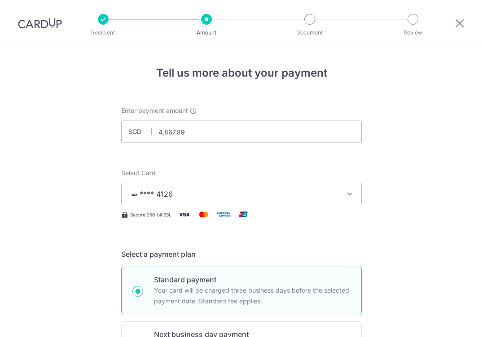
scroll to position [611, 0]
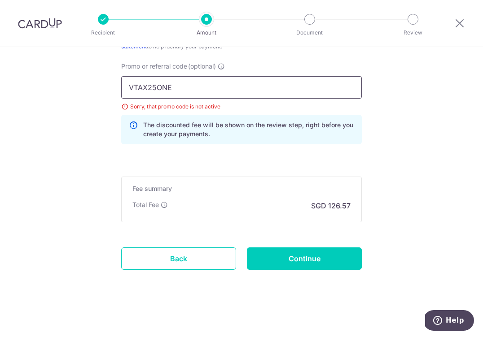
drag, startPoint x: 173, startPoint y: 87, endPoint x: 108, endPoint y: 87, distance: 64.6
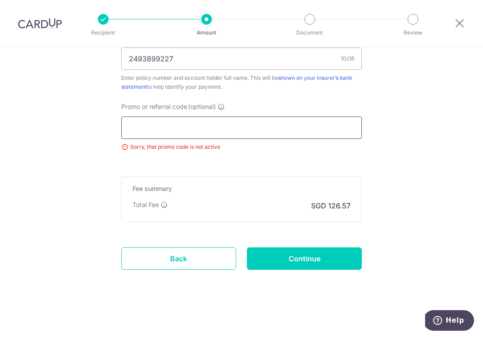
click at [181, 136] on input "Promo or referral code (optional)" at bounding box center [241, 128] width 240 height 22
paste input "OFF225"
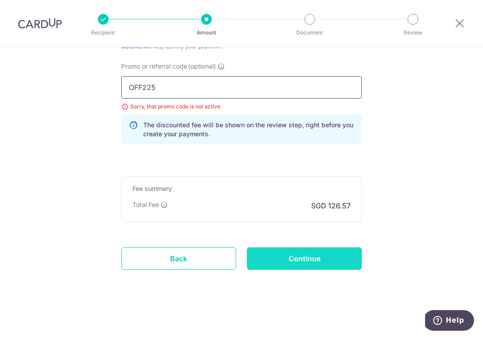
type input "OFF225"
click at [293, 261] on input "Continue" at bounding box center [304, 259] width 115 height 22
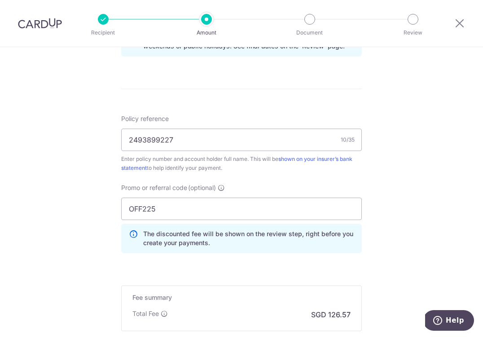
scroll to position [498, 0]
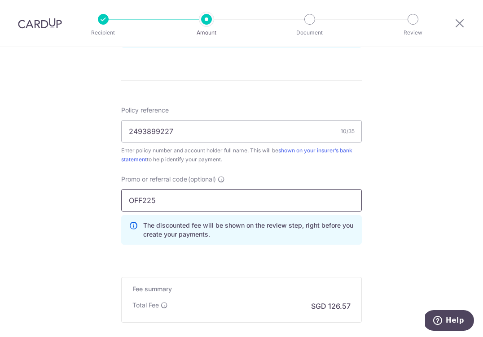
drag, startPoint x: 172, startPoint y: 203, endPoint x: 113, endPoint y: 206, distance: 58.9
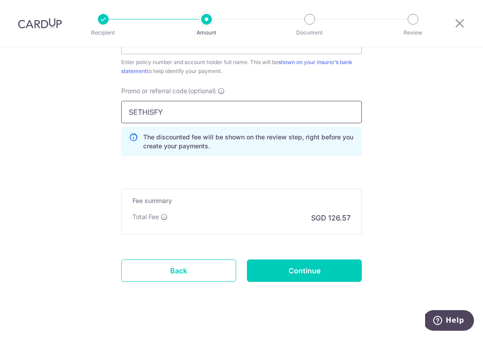
scroll to position [598, 0]
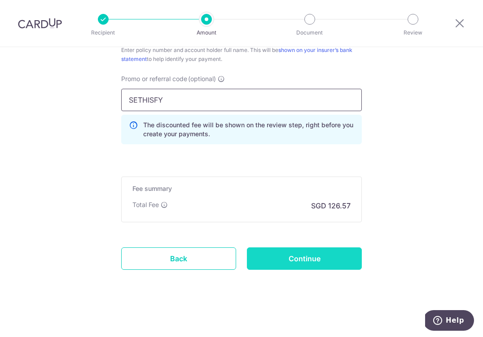
type input "SETHISFY"
click at [271, 254] on input "Continue" at bounding box center [304, 259] width 115 height 22
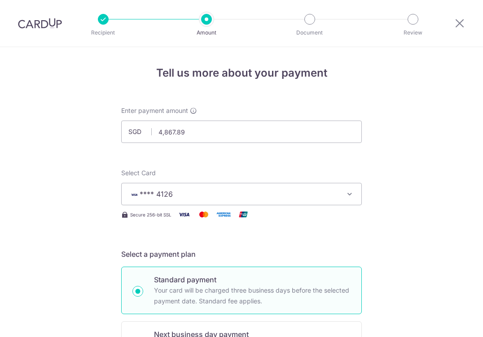
scroll to position [611, 0]
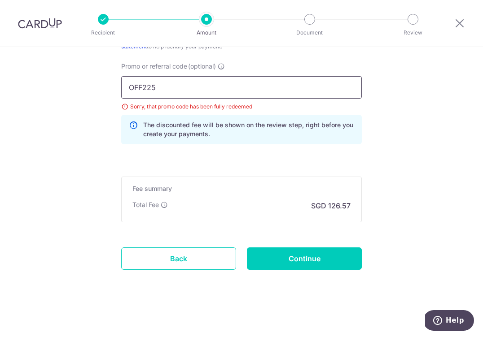
drag, startPoint x: 168, startPoint y: 87, endPoint x: 113, endPoint y: 83, distance: 55.3
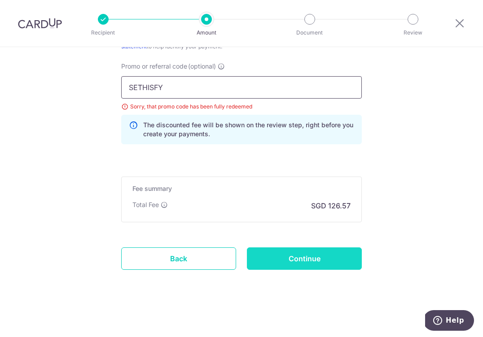
type input "SETHISFY"
click at [270, 258] on input "Continue" at bounding box center [304, 259] width 115 height 22
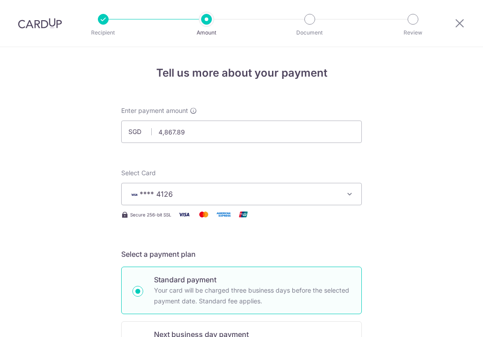
scroll to position [611, 0]
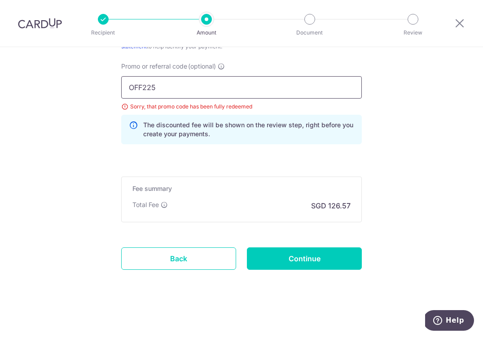
drag, startPoint x: 0, startPoint y: 0, endPoint x: 126, endPoint y: 91, distance: 155.6
click at [126, 91] on input "OFF225" at bounding box center [241, 87] width 240 height 22
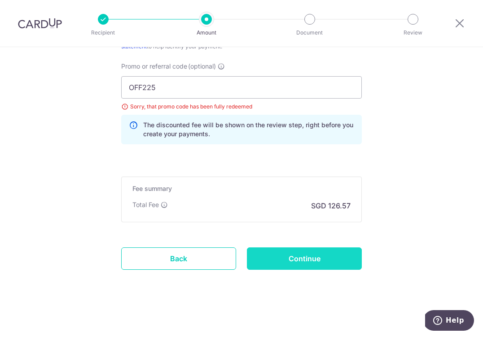
click at [313, 262] on input "Continue" at bounding box center [304, 259] width 115 height 22
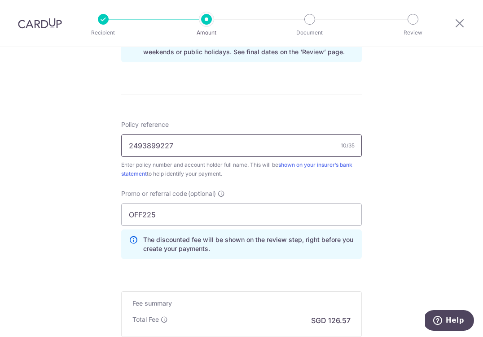
scroll to position [509, 0]
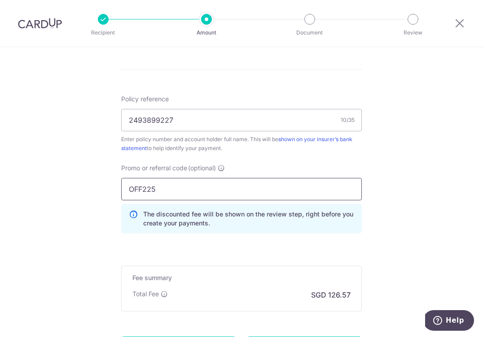
drag, startPoint x: 165, startPoint y: 191, endPoint x: 122, endPoint y: 191, distance: 43.1
click at [122, 191] on input "OFF225" at bounding box center [241, 189] width 240 height 22
paste input "KELINVEST"
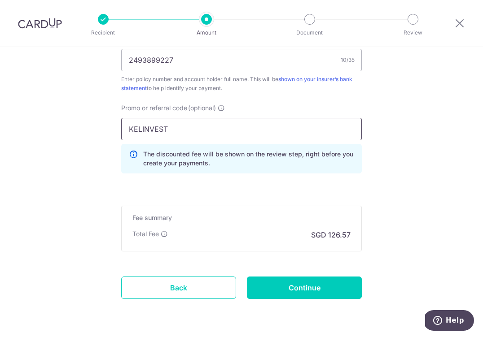
scroll to position [598, 0]
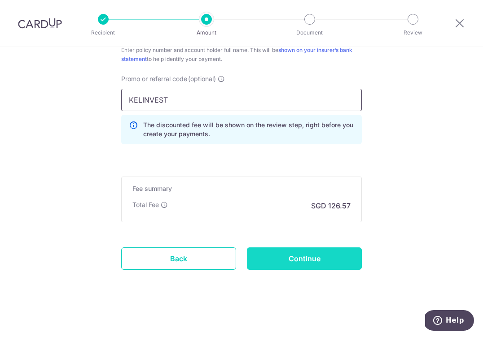
type input "KELINVEST"
click at [285, 255] on input "Continue" at bounding box center [304, 259] width 115 height 22
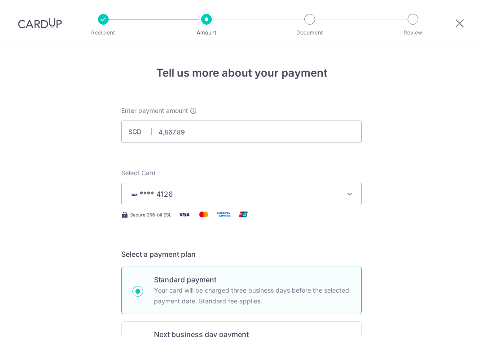
scroll to position [611, 0]
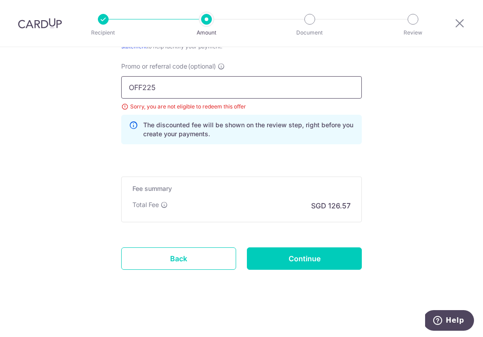
drag, startPoint x: 173, startPoint y: 86, endPoint x: 118, endPoint y: 86, distance: 55.2
click at [118, 86] on div "Promo or referral code (optional) OFF225 Sorry, you are not eligible to redeem …" at bounding box center [241, 107] width 251 height 90
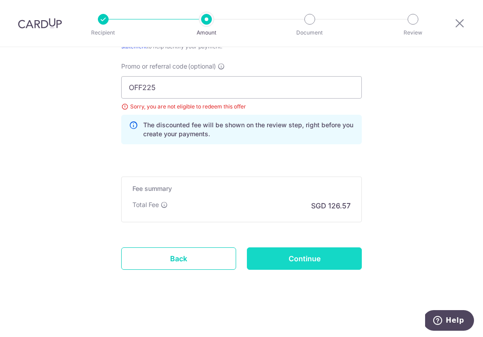
click at [321, 263] on input "Continue" at bounding box center [304, 259] width 115 height 22
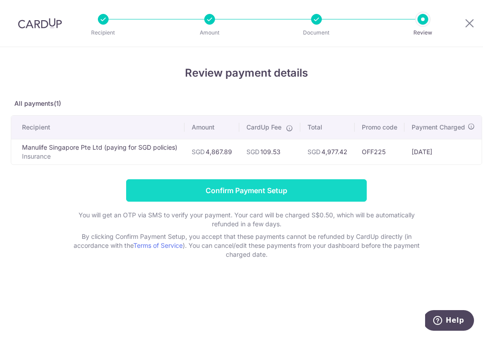
click at [257, 193] on input "Confirm Payment Setup" at bounding box center [246, 190] width 240 height 22
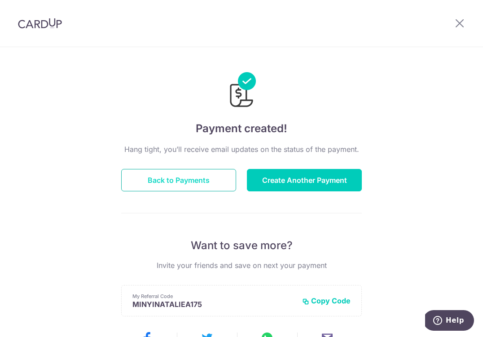
click at [218, 181] on button "Back to Payments" at bounding box center [178, 180] width 115 height 22
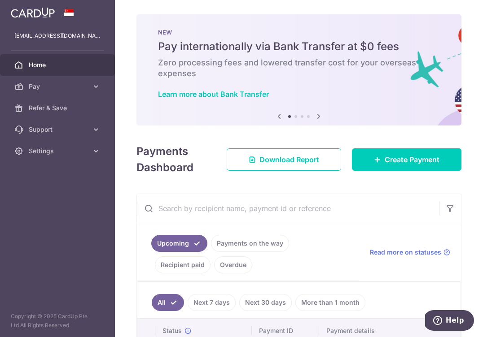
click at [319, 117] on icon at bounding box center [318, 116] width 11 height 11
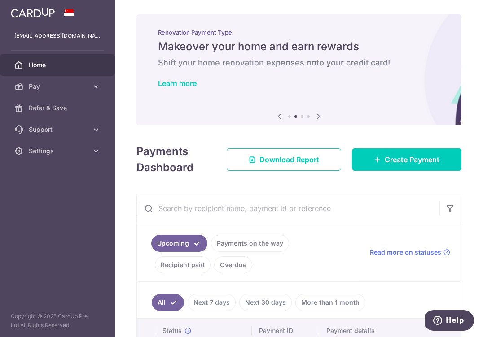
click at [319, 117] on icon at bounding box center [318, 116] width 11 height 11
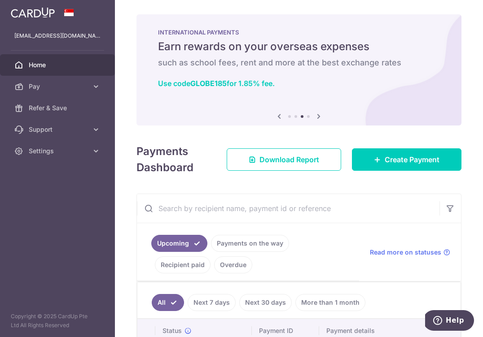
click at [319, 117] on icon at bounding box center [318, 116] width 11 height 11
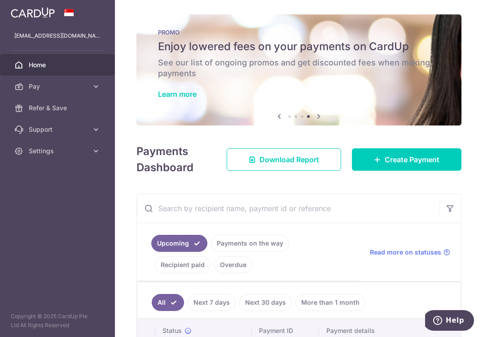
click at [319, 117] on icon at bounding box center [318, 116] width 11 height 11
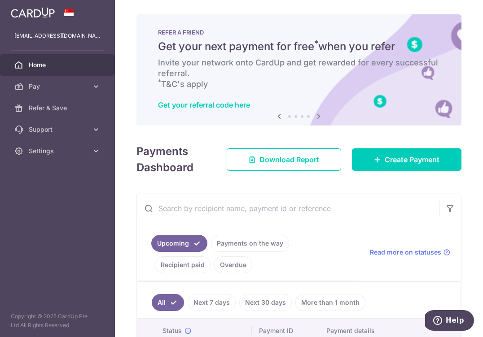
click at [319, 117] on icon at bounding box center [318, 116] width 11 height 11
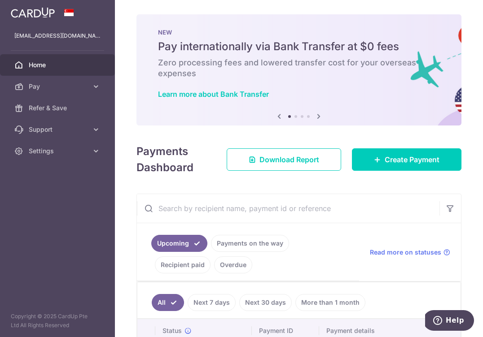
drag, startPoint x: 319, startPoint y: 117, endPoint x: 342, endPoint y: 95, distance: 31.7
click at [342, 95] on div "NEW Pay internationally via Bank Transfer at $0 fees Zero processing fees and l…" at bounding box center [298, 69] width 325 height 111
